Goal: Task Accomplishment & Management: Complete application form

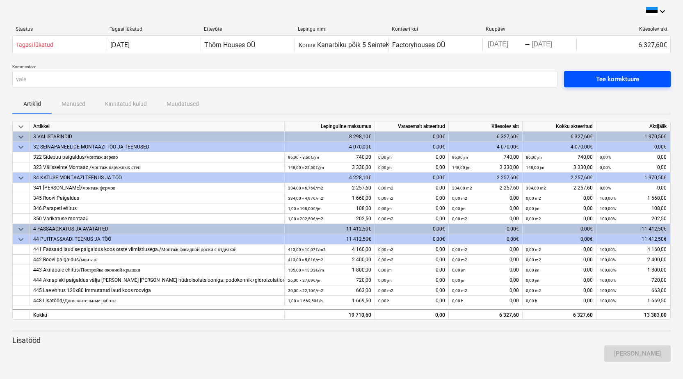
click at [610, 77] on div "Tee korrektuure" at bounding box center [617, 79] width 43 height 11
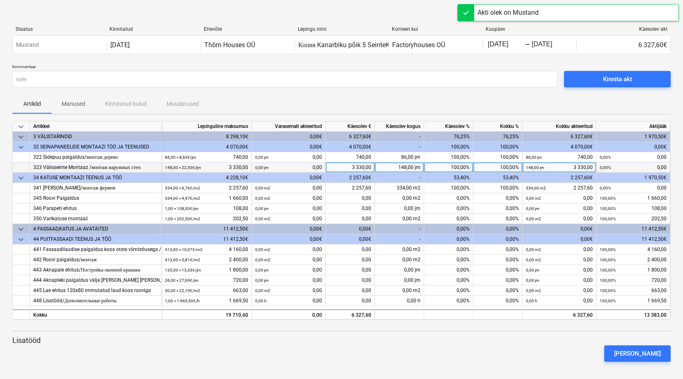
click at [369, 165] on div "3 330,00" at bounding box center [350, 167] width 49 height 10
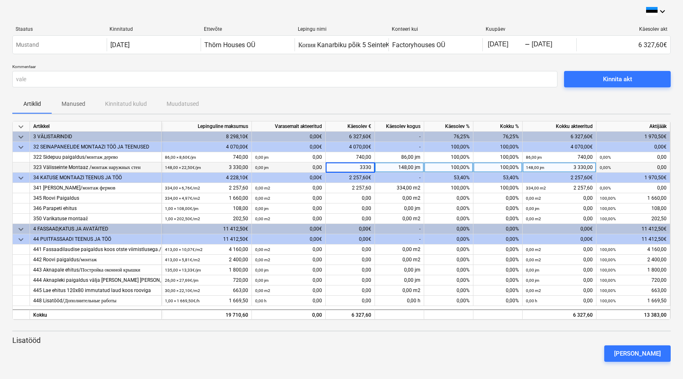
click at [445, 168] on div "100,00%" at bounding box center [448, 167] width 49 height 10
type input "80"
click at [455, 171] on div "80,00%" at bounding box center [448, 167] width 49 height 10
type input "8"
type input "100"
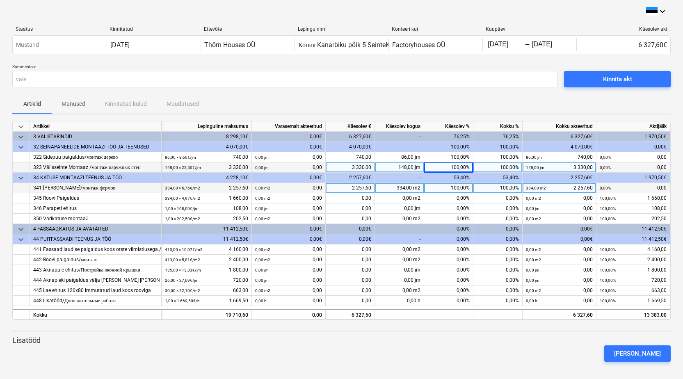
click at [454, 191] on div "100,00%" at bounding box center [448, 188] width 49 height 10
type input "80"
click at [464, 191] on div "80,00%" at bounding box center [448, 188] width 49 height 10
type input "78"
click at [466, 186] on div "78,00%" at bounding box center [448, 188] width 49 height 10
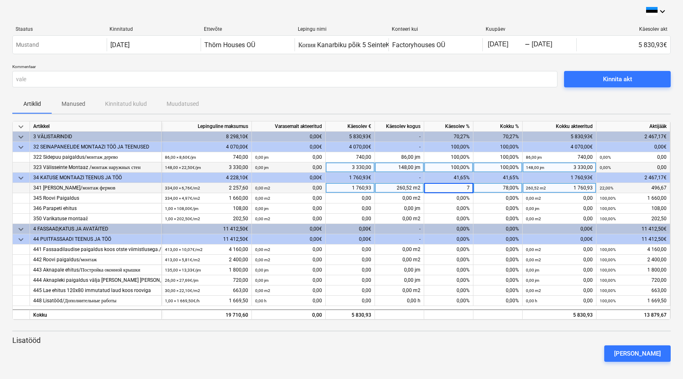
type input "70"
click at [462, 187] on div "70,00%" at bounding box center [448, 188] width 49 height 10
type input "74"
click at [457, 189] on div "74,00%" at bounding box center [448, 188] width 49 height 10
type input "75"
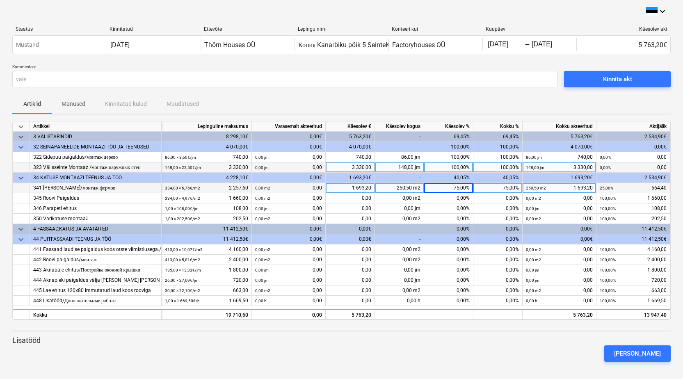
click at [462, 190] on div "75,00%" at bounding box center [448, 188] width 49 height 10
type input "76"
click at [536, 189] on small "253,84 m2" at bounding box center [536, 188] width 20 height 5
click at [555, 189] on input "1715,776" at bounding box center [559, 188] width 73 height 10
click at [458, 186] on div "76,00%" at bounding box center [448, 188] width 49 height 10
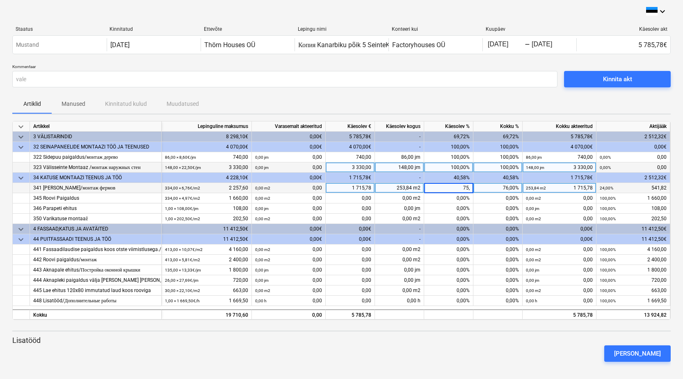
type input "75,5"
click at [462, 191] on div "75,50%" at bounding box center [448, 188] width 49 height 10
click at [469, 185] on input "75,5" at bounding box center [448, 188] width 49 height 10
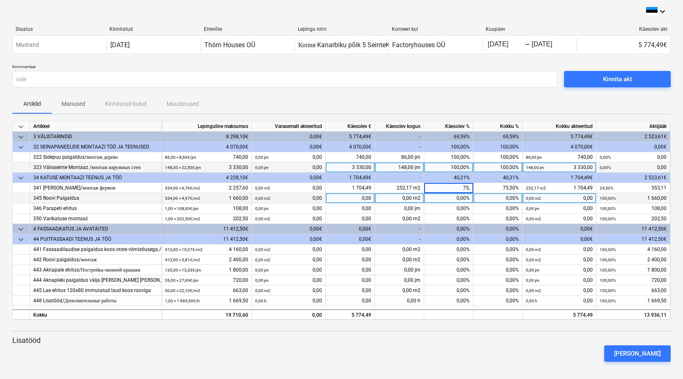
type input "75,6"
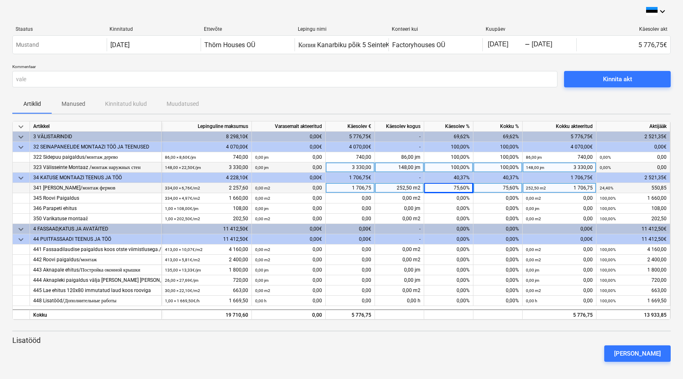
click at [465, 185] on div "75,60%" at bounding box center [448, 188] width 49 height 10
click at [471, 189] on input "75,6" at bounding box center [448, 188] width 49 height 10
type input "75,7"
click at [465, 189] on div "75,70%" at bounding box center [448, 188] width 49 height 10
click at [468, 190] on input "75,7" at bounding box center [448, 188] width 49 height 10
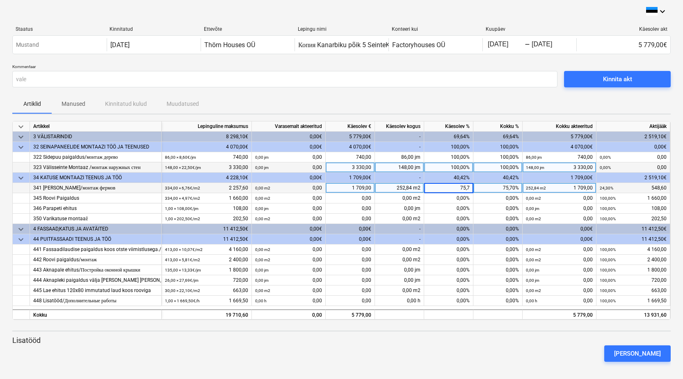
click at [469, 190] on input "75,7" at bounding box center [448, 188] width 49 height 10
type input "75,9"
click at [466, 189] on div "75,90%" at bounding box center [448, 188] width 49 height 10
click at [470, 188] on input "75,9" at bounding box center [448, 188] width 49 height 10
click at [469, 188] on input "75,9" at bounding box center [448, 188] width 49 height 10
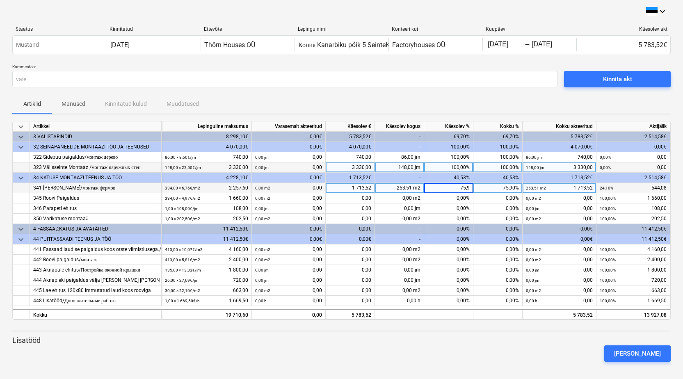
type input "75,95"
click at [468, 187] on div "75,95%" at bounding box center [448, 188] width 49 height 10
click at [469, 187] on input "75,95" at bounding box center [448, 188] width 49 height 10
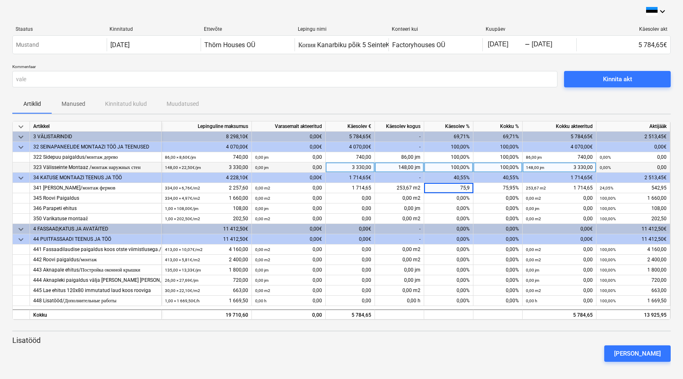
type input "75,96"
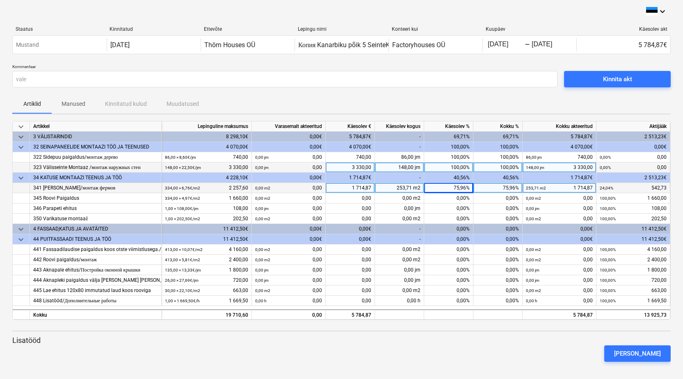
click at [466, 186] on div "75,96%" at bounding box center [448, 188] width 49 height 10
click at [470, 188] on input "75,96" at bounding box center [448, 188] width 49 height 10
type input "75,98"
click at [468, 191] on div "75,98%" at bounding box center [448, 188] width 49 height 10
click at [469, 188] on input "75,98" at bounding box center [448, 188] width 49 height 10
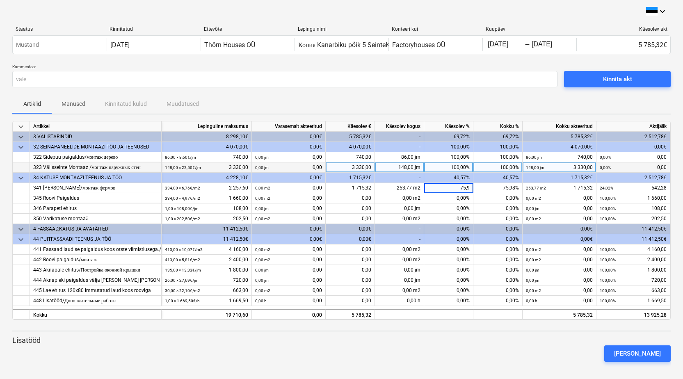
type input "75,97"
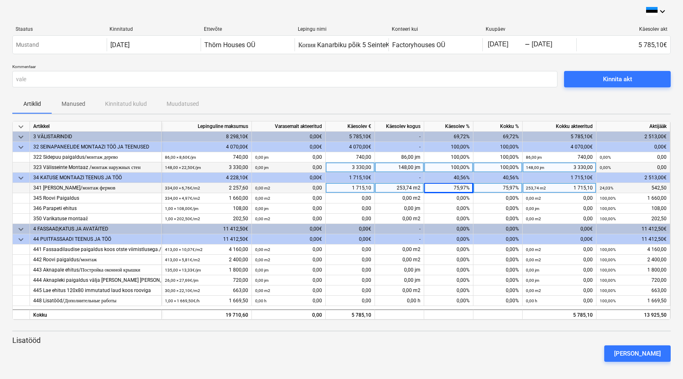
click at [592, 186] on div "253,74 m2 1 715,10" at bounding box center [559, 188] width 67 height 10
click at [592, 188] on input "1715,0987" at bounding box center [559, 188] width 73 height 10
type input "1715"
click at [466, 187] on div "75,97%" at bounding box center [448, 188] width 49 height 10
click at [514, 111] on div "Artiklid Manused Kinnitatud kulud Muudatused" at bounding box center [341, 104] width 659 height 20
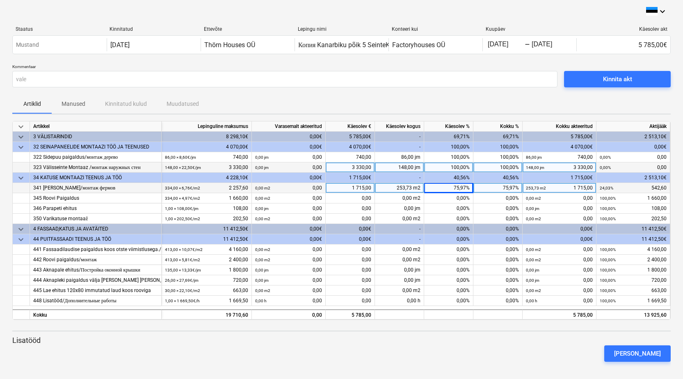
click at [513, 103] on div "Artiklid Manused Kinnitatud kulud Muudatused" at bounding box center [341, 104] width 659 height 20
click at [607, 83] on div "Kinnita akt" at bounding box center [617, 79] width 29 height 11
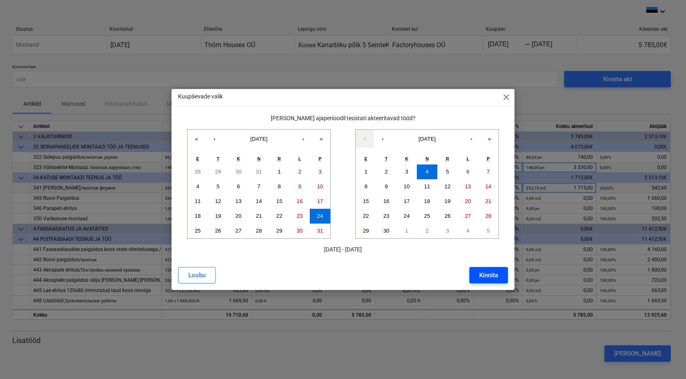
click at [485, 278] on div "Kinnita" at bounding box center [488, 275] width 19 height 11
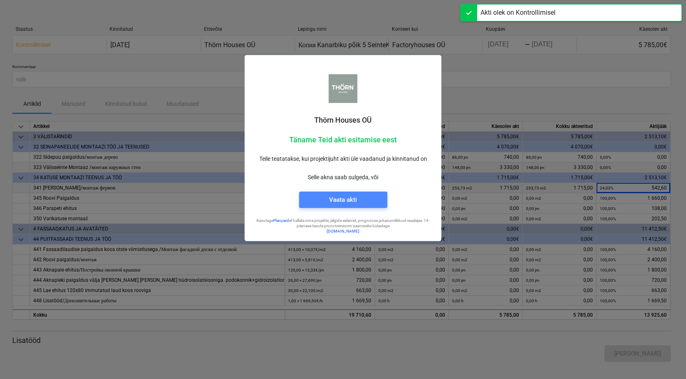
click at [367, 198] on span "Vaata akti" at bounding box center [343, 200] width 69 height 11
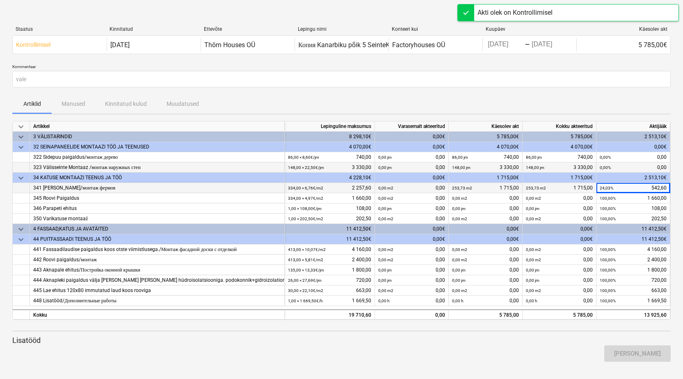
click at [386, 100] on div "Artiklid Manused Kinnitatud kulud Muudatused" at bounding box center [341, 104] width 659 height 20
